Goal: Information Seeking & Learning: Learn about a topic

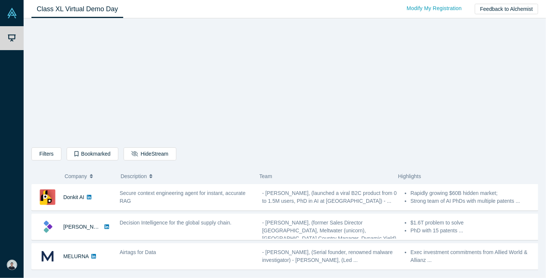
click at [219, 170] on button "Description" at bounding box center [186, 176] width 131 height 16
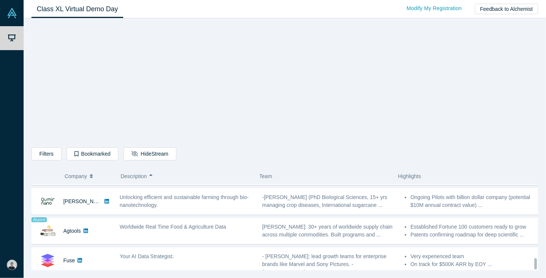
scroll to position [620, 0]
